Goal: Task Accomplishment & Management: Complete application form

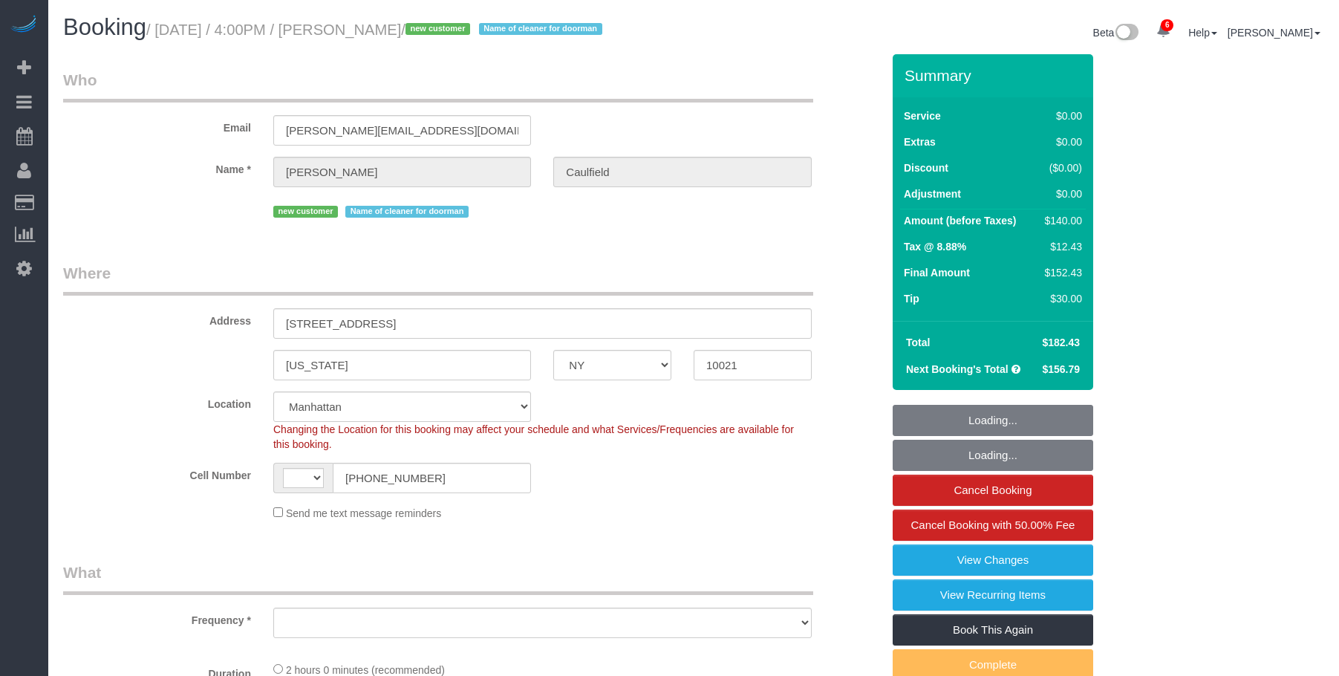
select select "NY"
click at [448, 34] on small "/ [DATE] / 4:00PM / [PERSON_NAME] / new customer Name of cleaner for doorman" at bounding box center [376, 30] width 460 height 16
select select "string:[GEOGRAPHIC_DATA]"
select select "object:838"
select select "number:56"
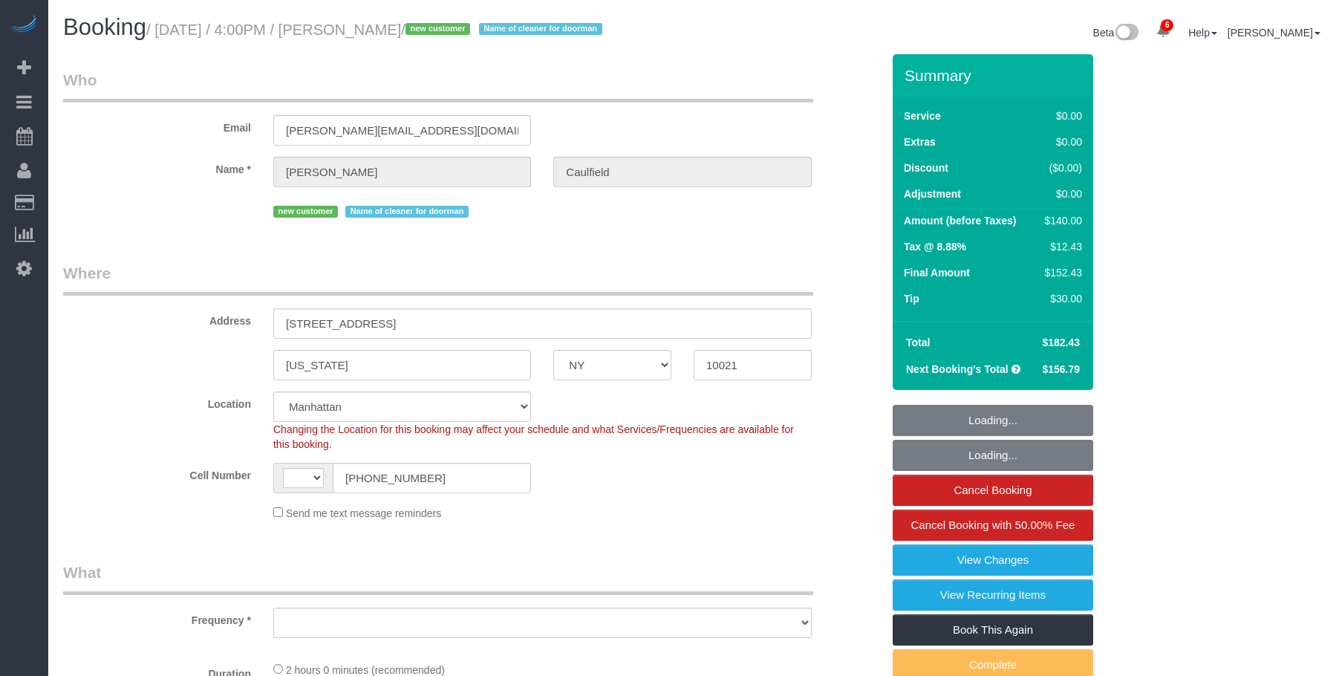
select select "number:77"
select select "number:15"
select select "number:6"
select select "object:1342"
select select "spot1"
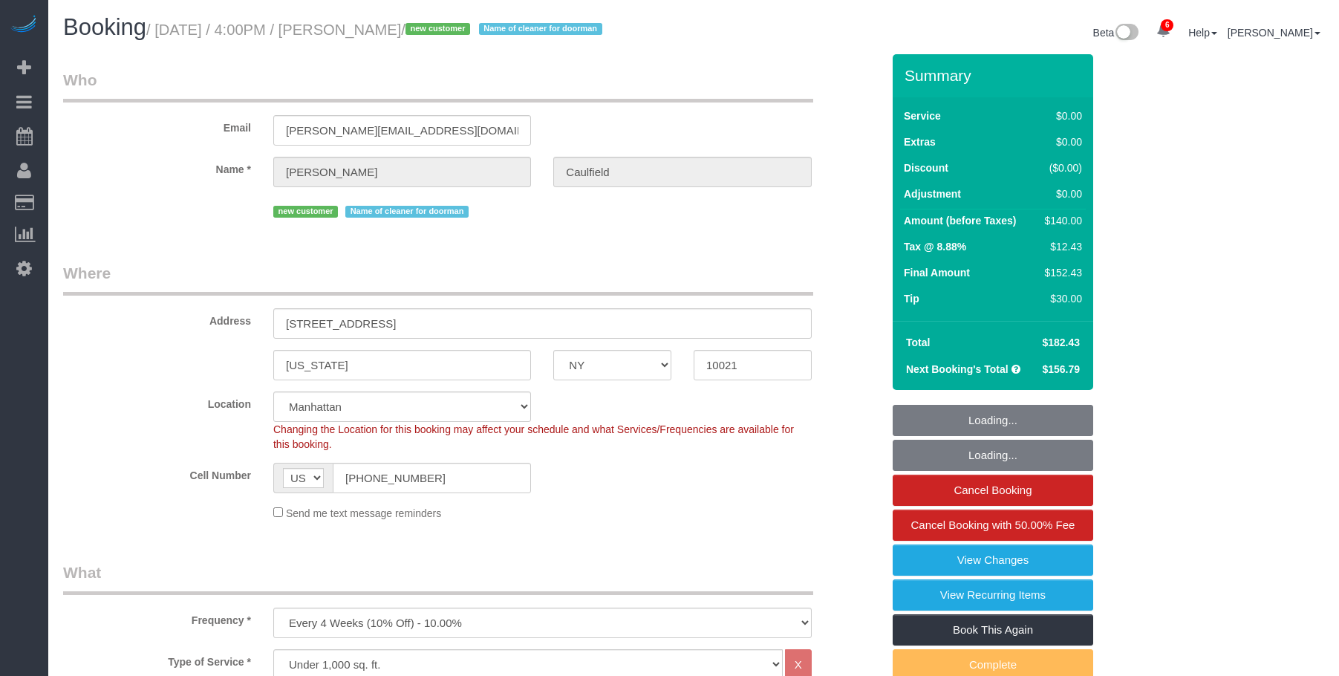
select select "1"
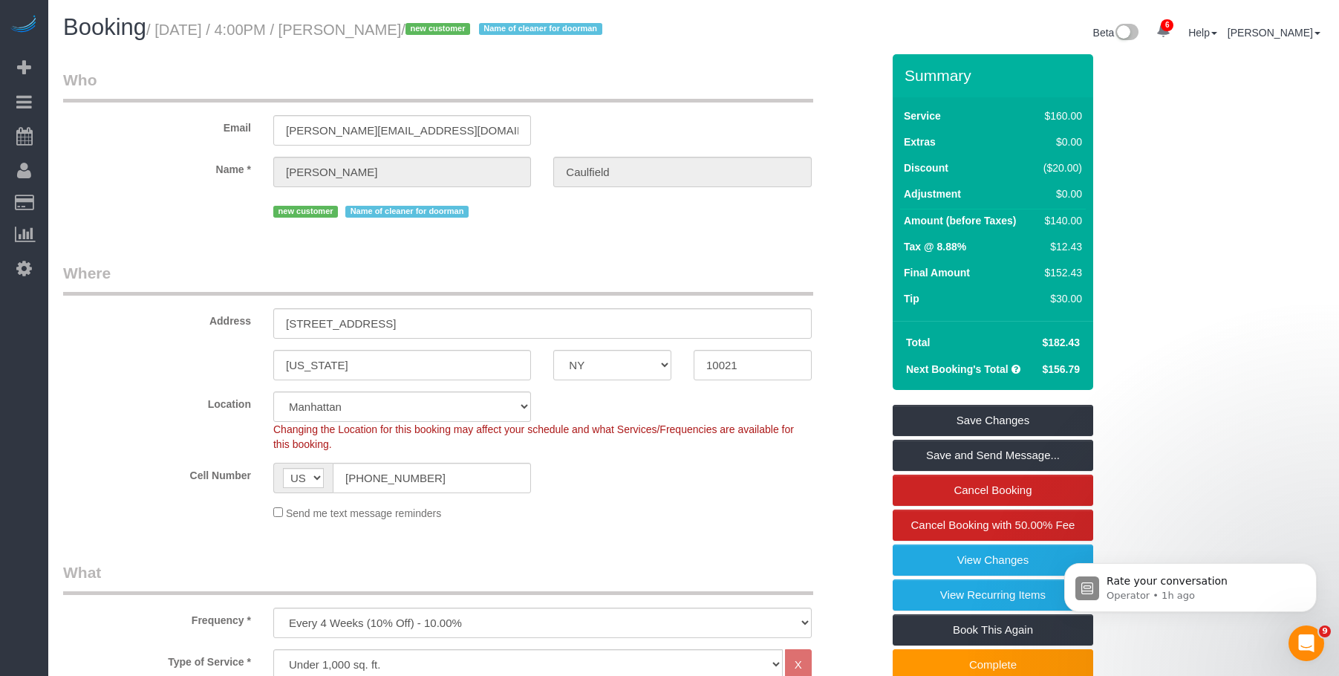
click at [773, 95] on legend "Who" at bounding box center [438, 85] width 750 height 33
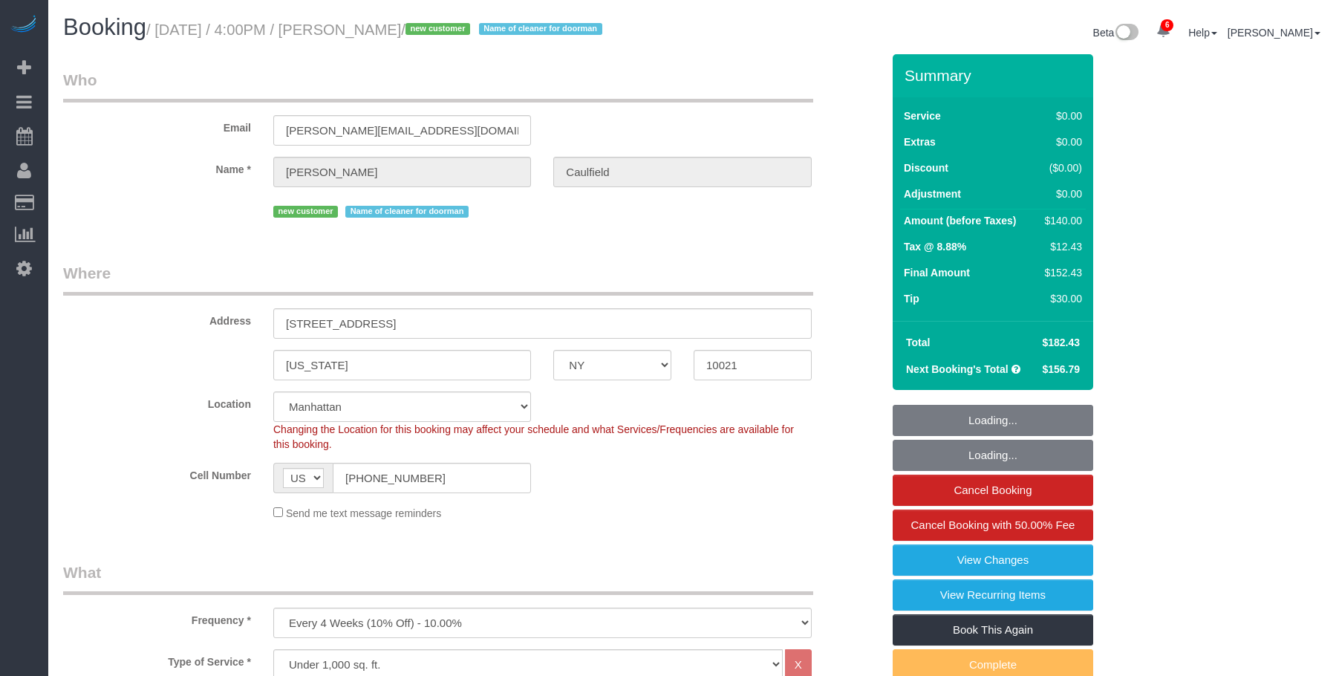
select select "NY"
select select "1"
select select "spot1"
select select "number:56"
select select "number:77"
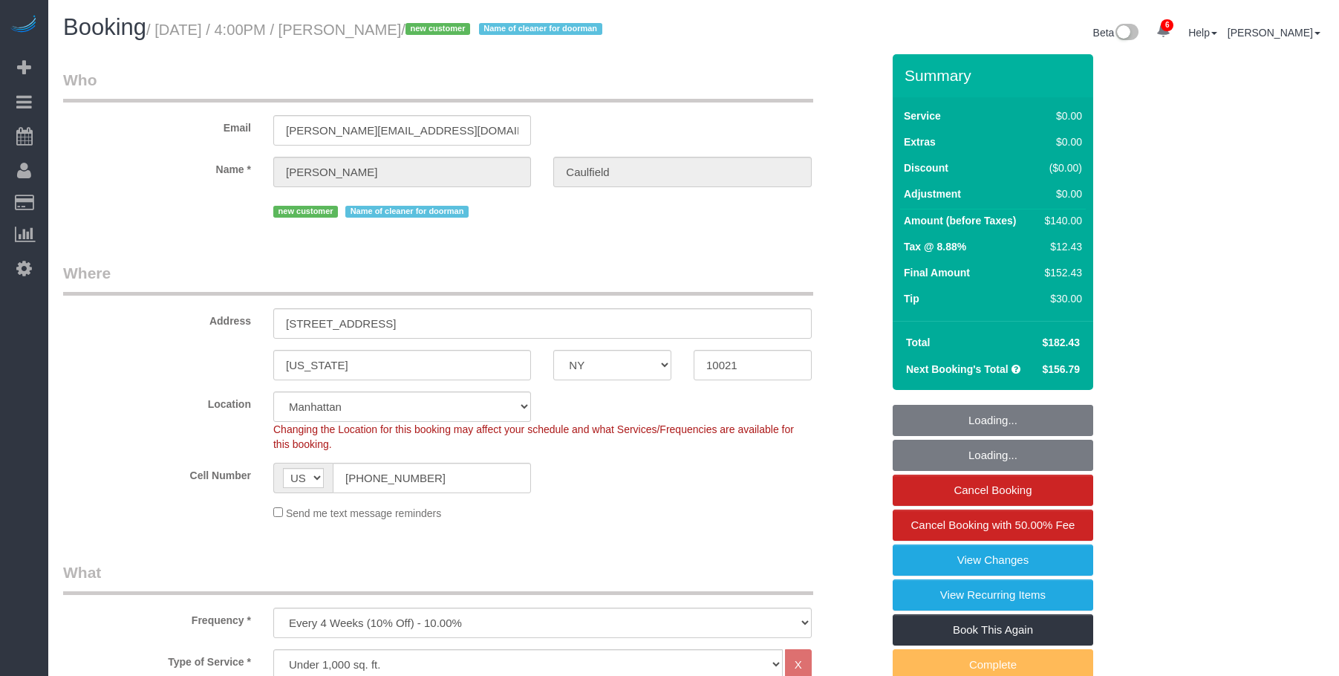
select select "number:15"
select select "number:6"
select select "NY"
select select "spot1"
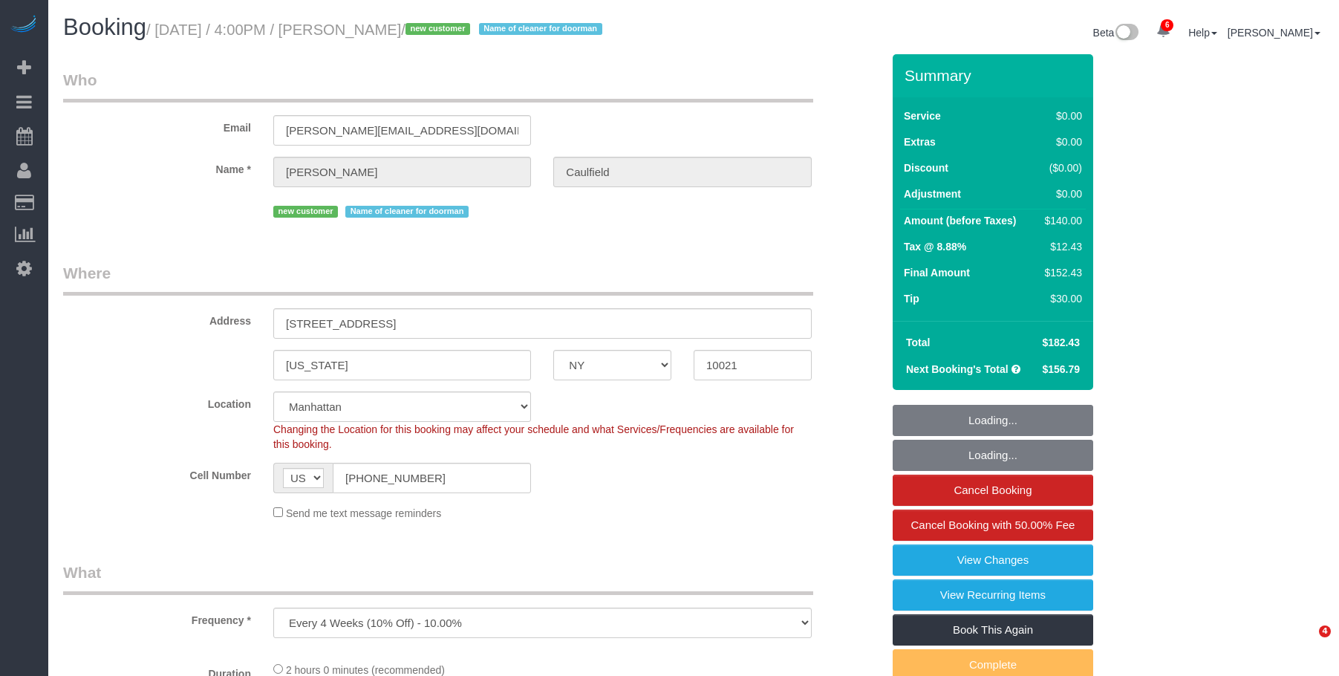
select select "number:56"
select select "number:77"
select select "number:15"
select select "number:6"
select select "1"
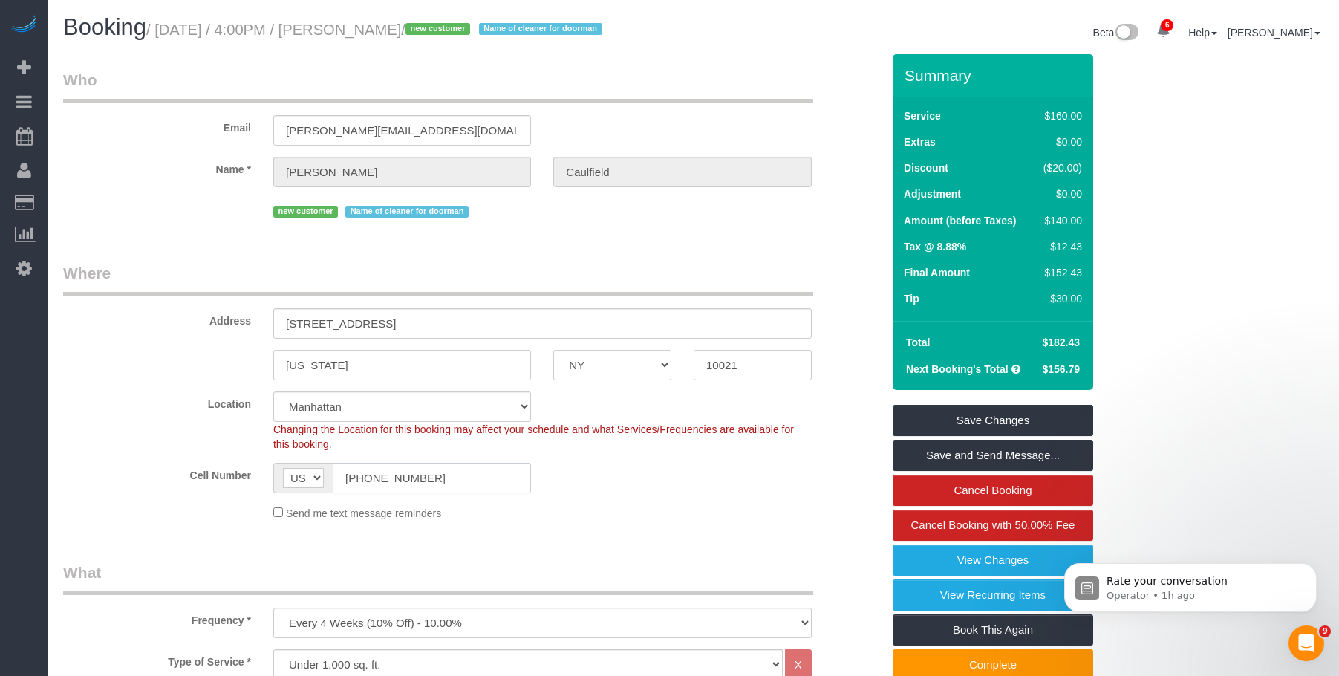
drag, startPoint x: 454, startPoint y: 481, endPoint x: 246, endPoint y: 450, distance: 209.5
click at [238, 459] on sui-booking-location "Location [GEOGRAPHIC_DATA] [GEOGRAPHIC_DATA] [GEOGRAPHIC_DATA] [GEOGRAPHIC_DATA…" at bounding box center [472, 455] width 818 height 129
